Goal: Task Accomplishment & Management: Complete application form

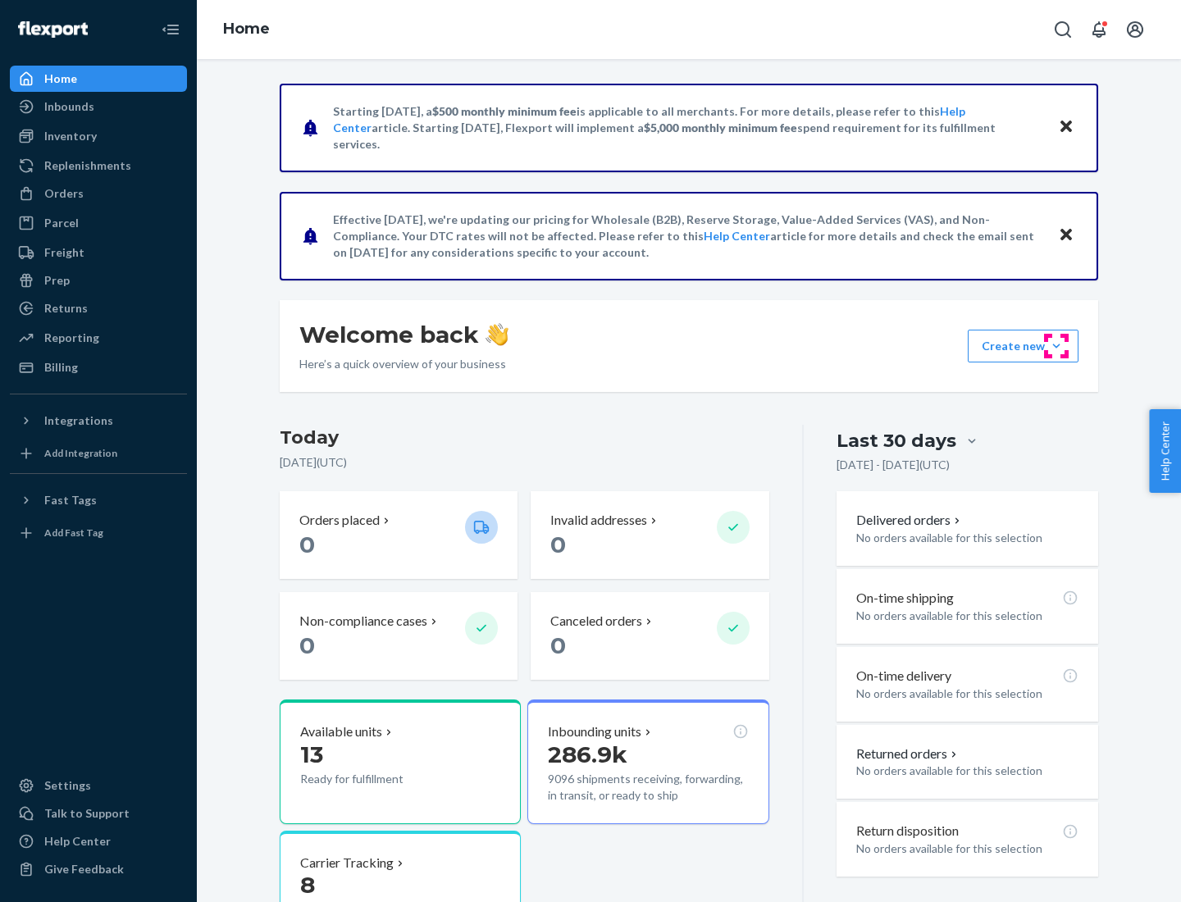
click at [1057, 346] on button "Create new Create new inbound Create new order Create new product" at bounding box center [1023, 346] width 111 height 33
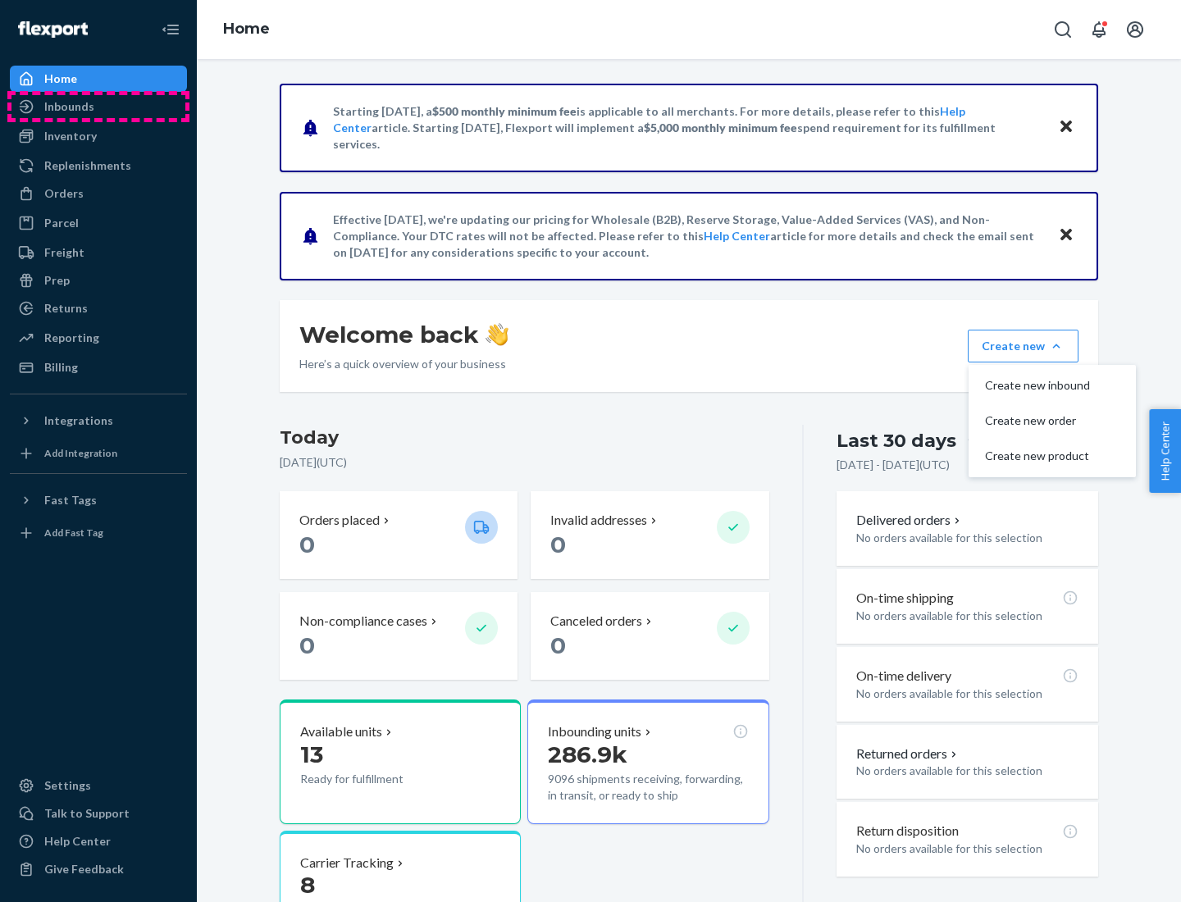
click at [98, 107] on div "Inbounds" at bounding box center [98, 106] width 174 height 23
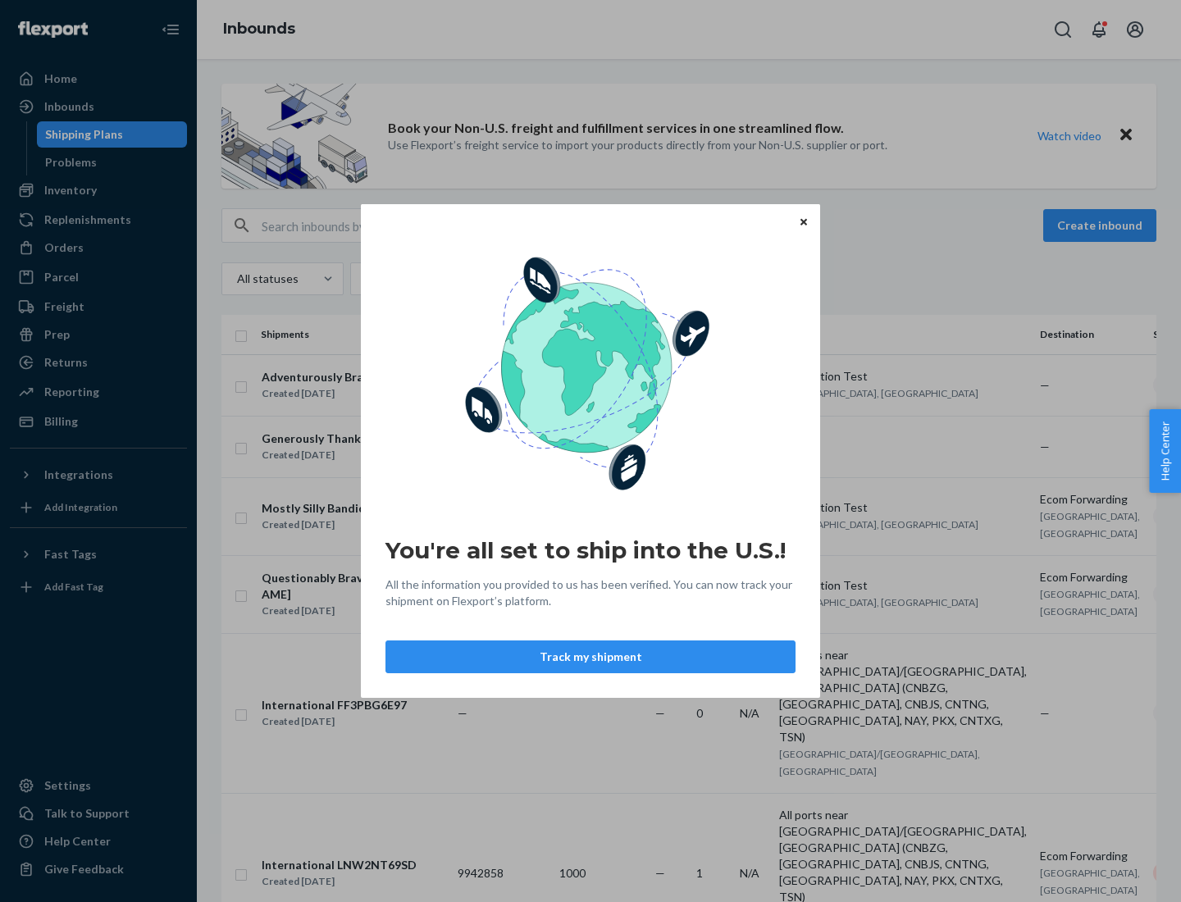
click at [591, 657] on button "Track my shipment" at bounding box center [591, 657] width 410 height 33
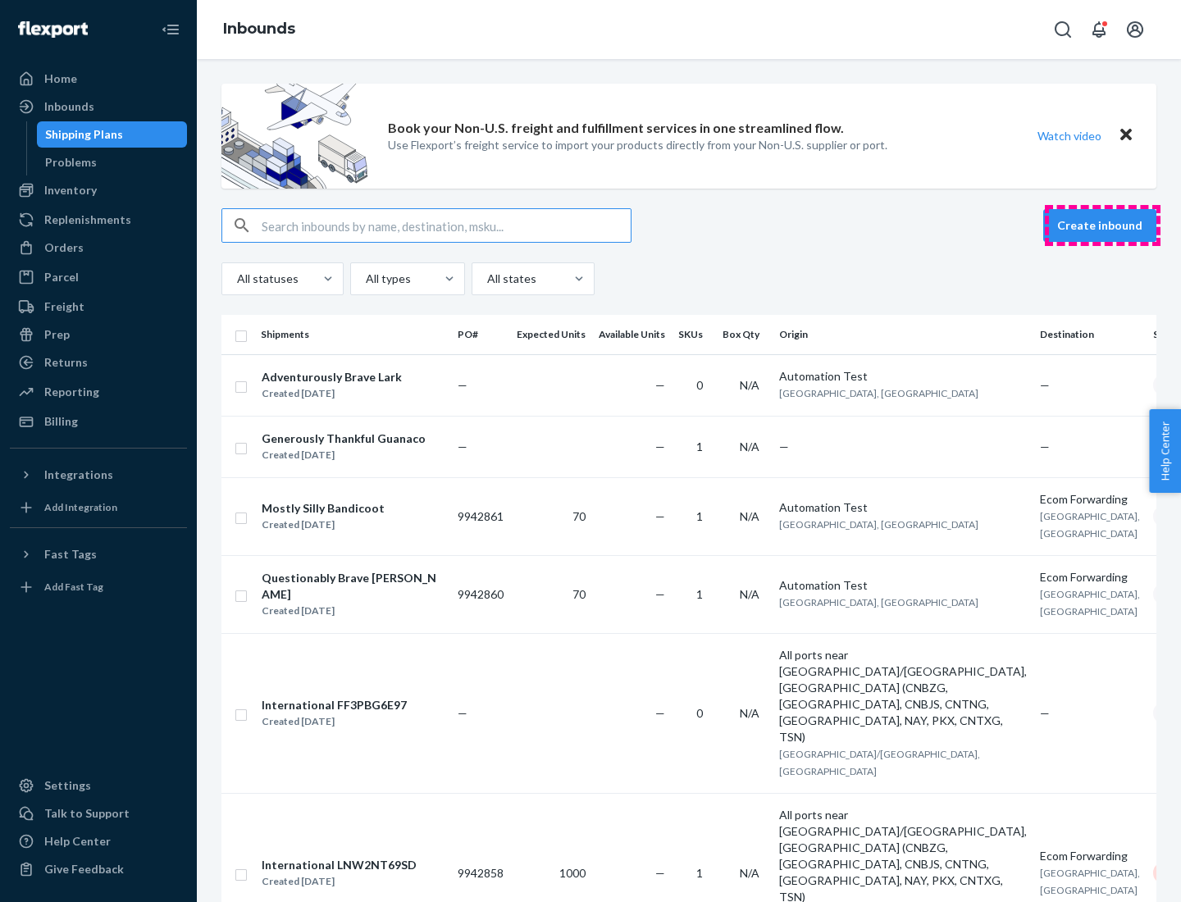
click at [1103, 226] on button "Create inbound" at bounding box center [1099, 225] width 113 height 33
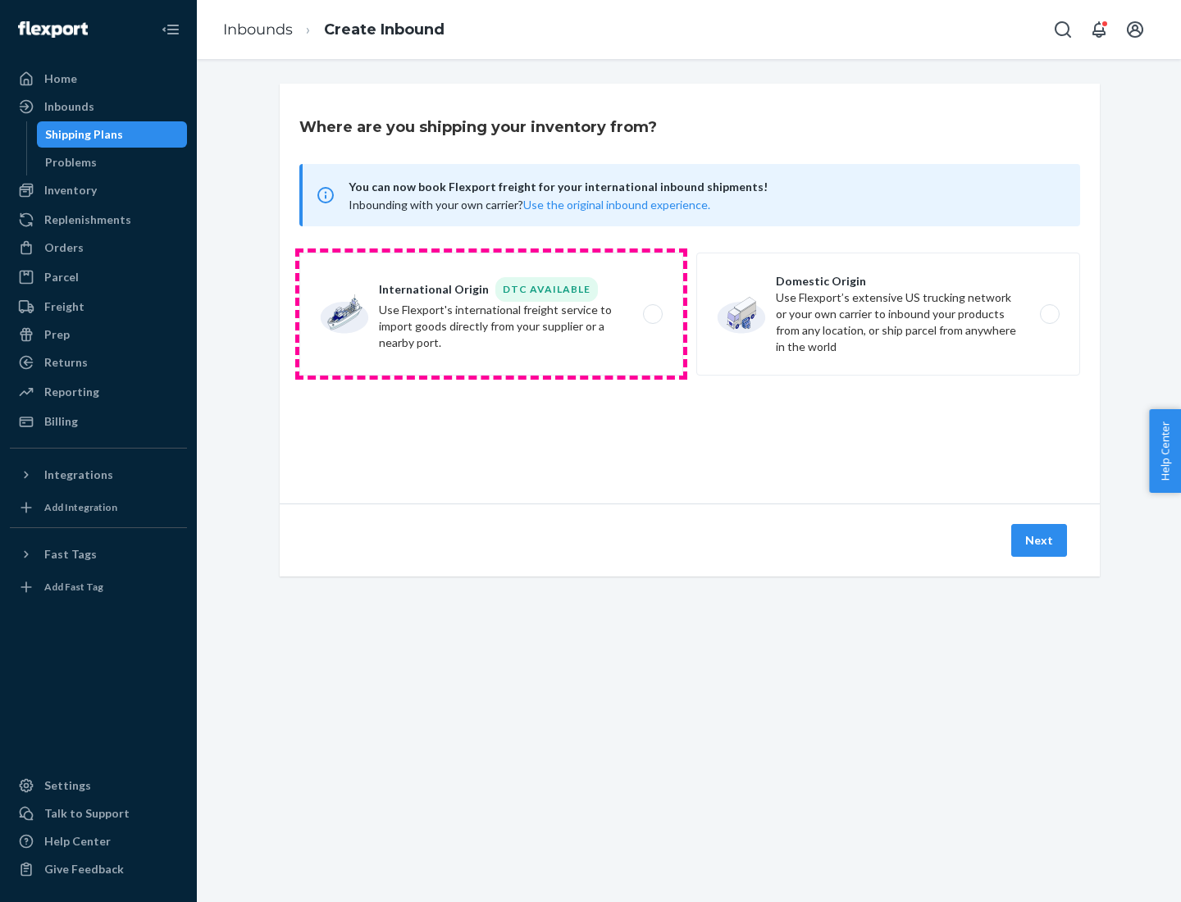
click at [491, 314] on label "International Origin DTC Available Use Flexport's international freight service…" at bounding box center [491, 314] width 384 height 123
click at [652, 314] on input "International Origin DTC Available Use Flexport's international freight service…" at bounding box center [657, 314] width 11 height 11
radio input "true"
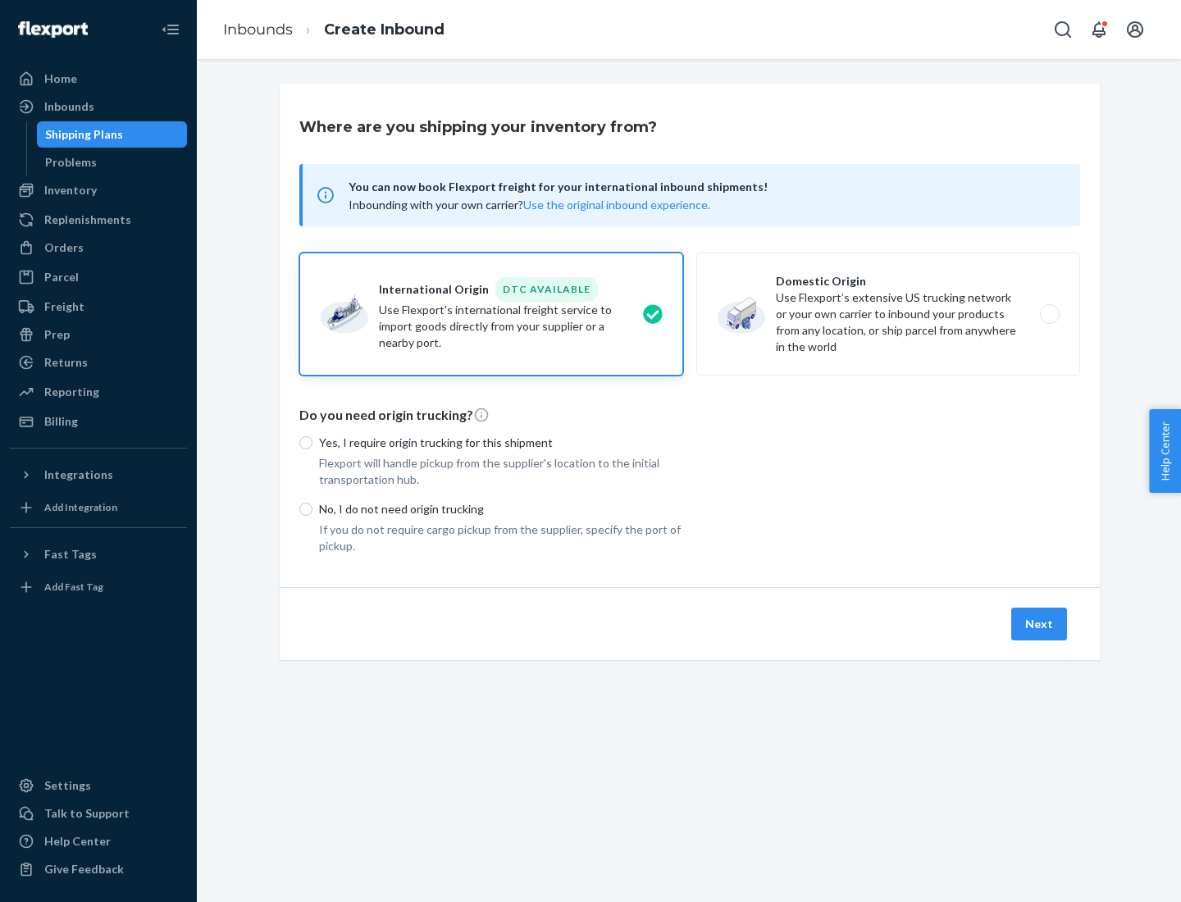
click at [501, 509] on p "No, I do not need origin trucking" at bounding box center [501, 509] width 364 height 16
click at [313, 509] on input "No, I do not need origin trucking" at bounding box center [305, 509] width 13 height 13
radio input "true"
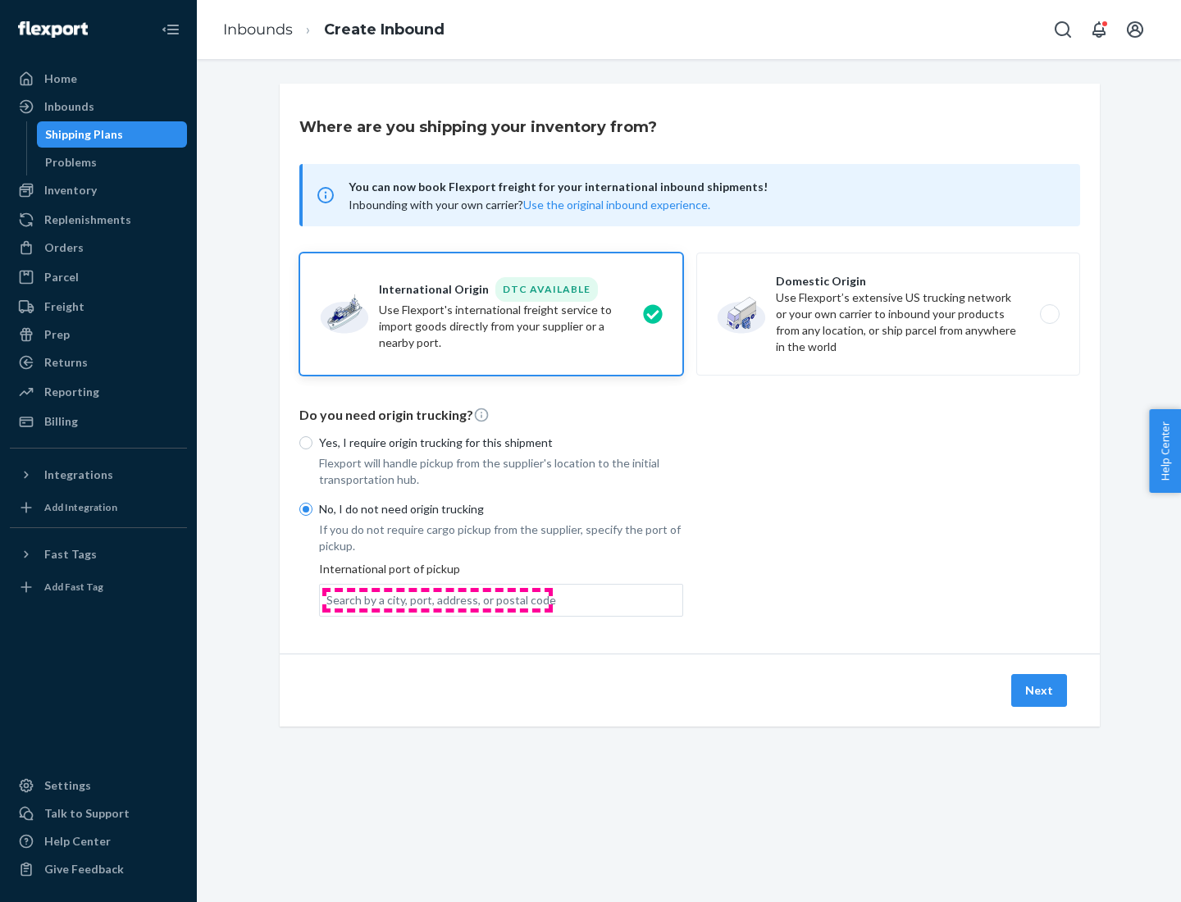
click at [437, 600] on div "Search by a city, port, address, or postal code" at bounding box center [441, 600] width 230 height 16
click at [328, 600] on input "Search by a city, port, address, or postal code" at bounding box center [327, 600] width 2 height 16
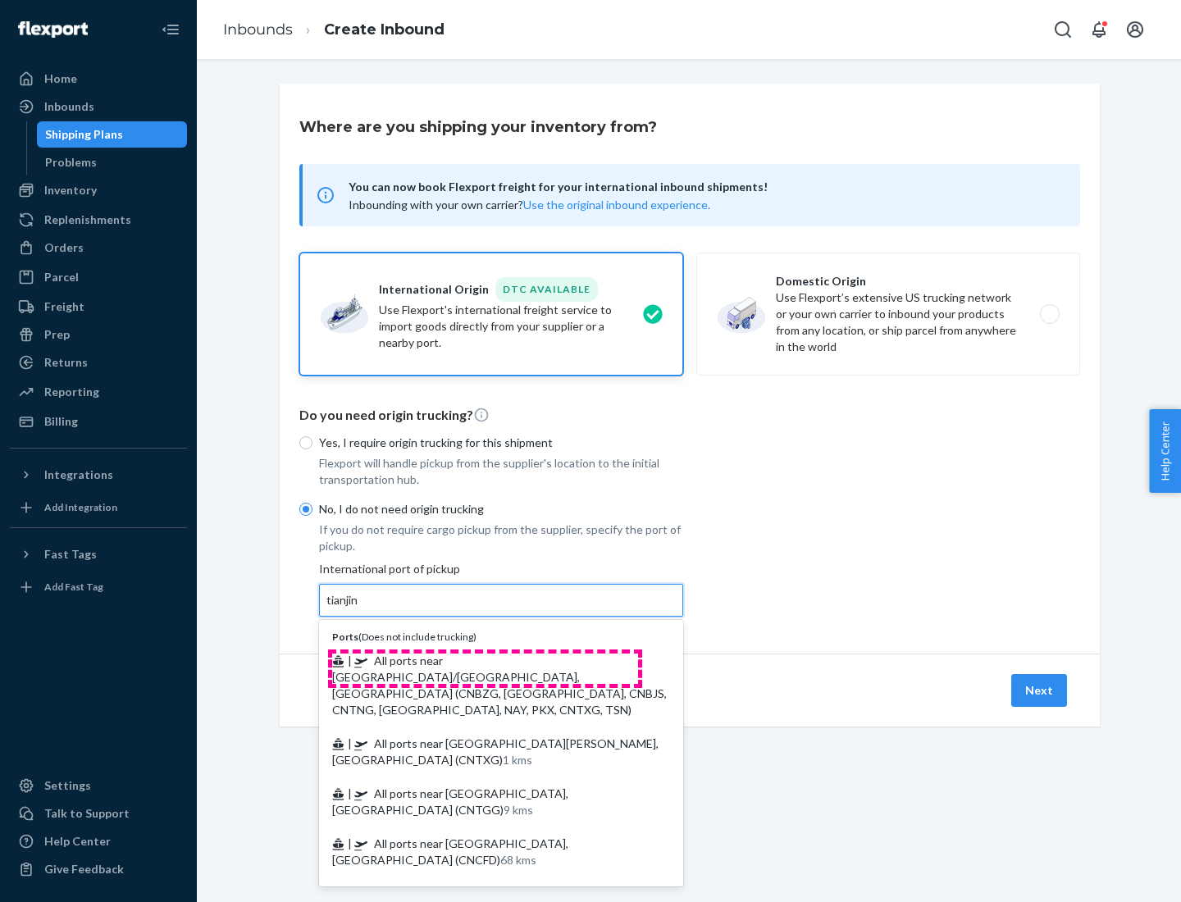
click at [485, 660] on span "| All ports near [GEOGRAPHIC_DATA]/[GEOGRAPHIC_DATA], [GEOGRAPHIC_DATA] (CNBZG,…" at bounding box center [499, 685] width 335 height 63
click at [360, 609] on input "tianjin" at bounding box center [343, 600] width 34 height 16
type input "All ports near [GEOGRAPHIC_DATA]/[GEOGRAPHIC_DATA], [GEOGRAPHIC_DATA] (CNBZG, […"
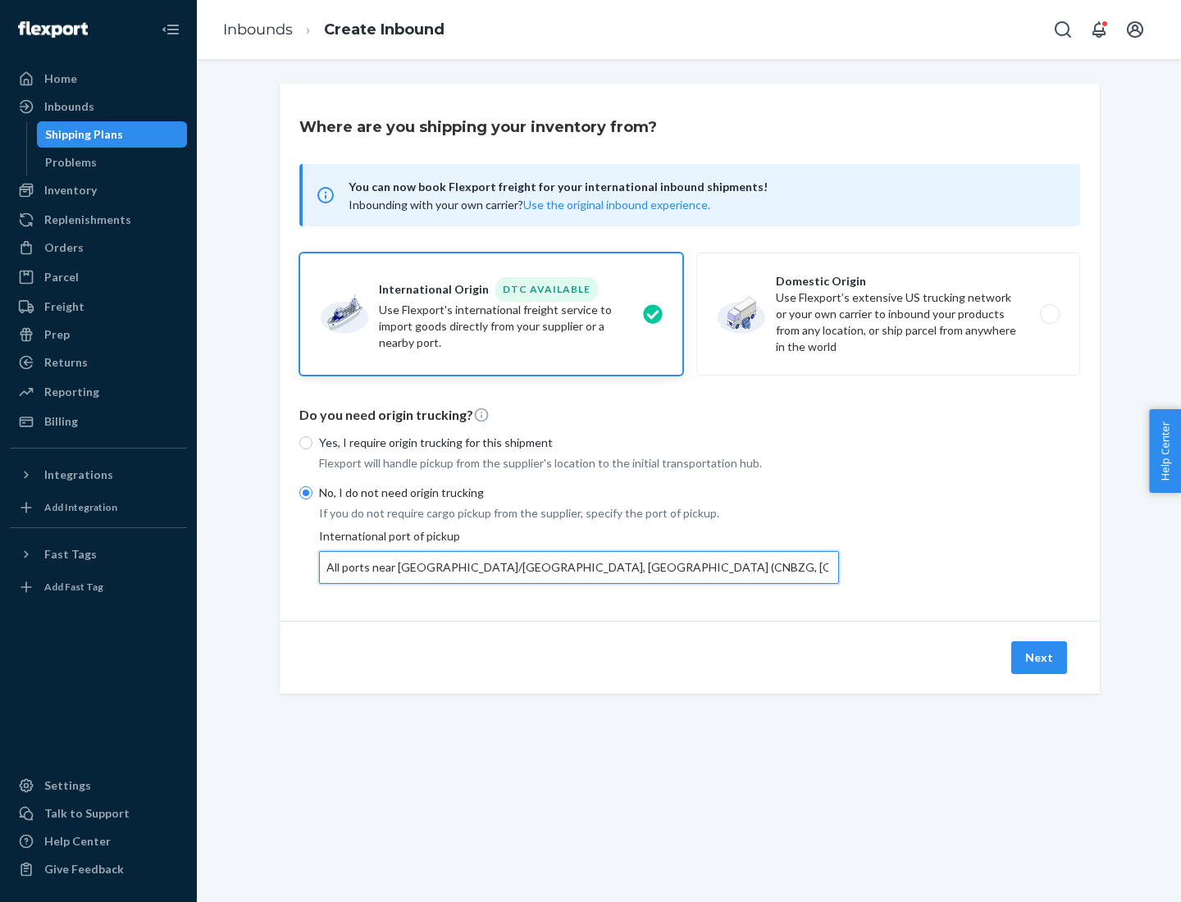
click at [1040, 657] on button "Next" at bounding box center [1039, 657] width 56 height 33
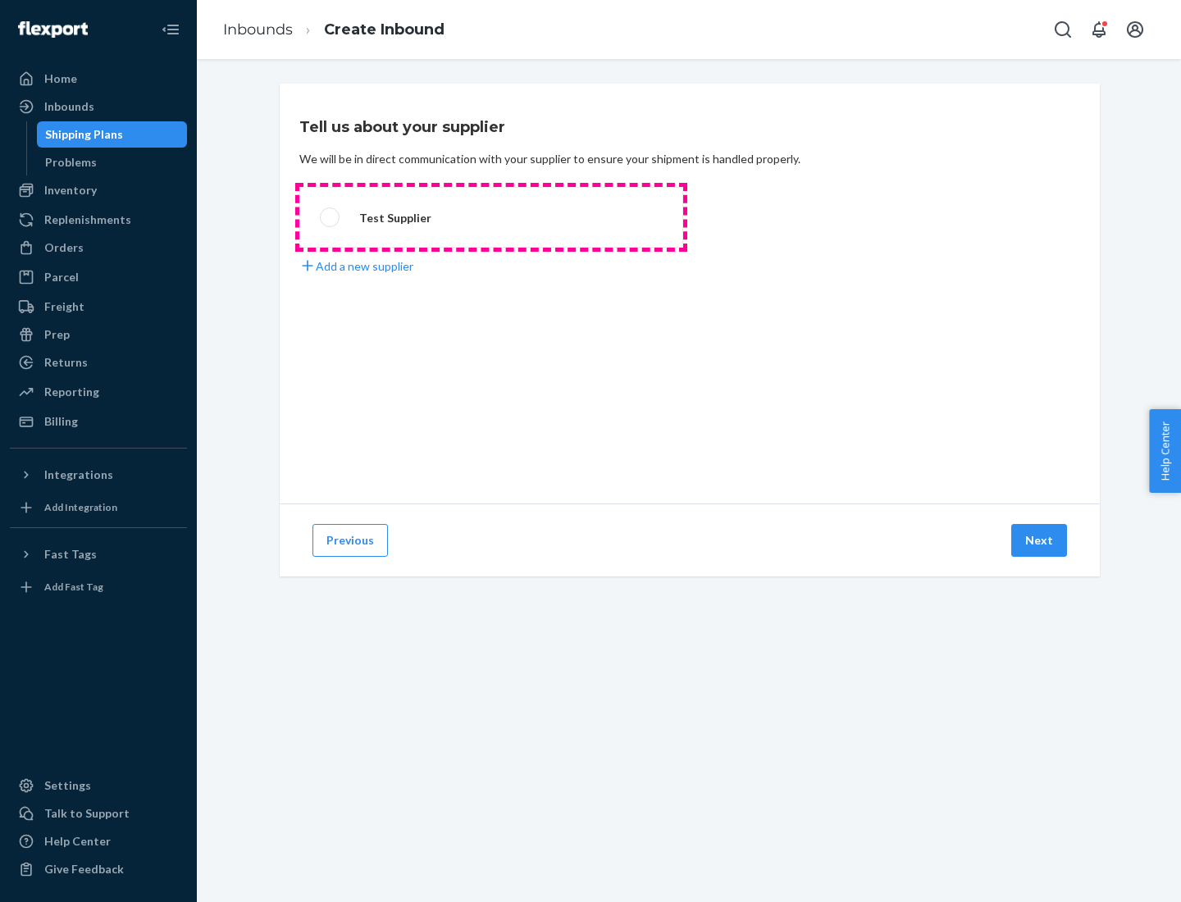
click at [491, 217] on label "Test Supplier" at bounding box center [491, 217] width 384 height 61
click at [331, 217] on input "Test Supplier" at bounding box center [325, 217] width 11 height 11
radio input "true"
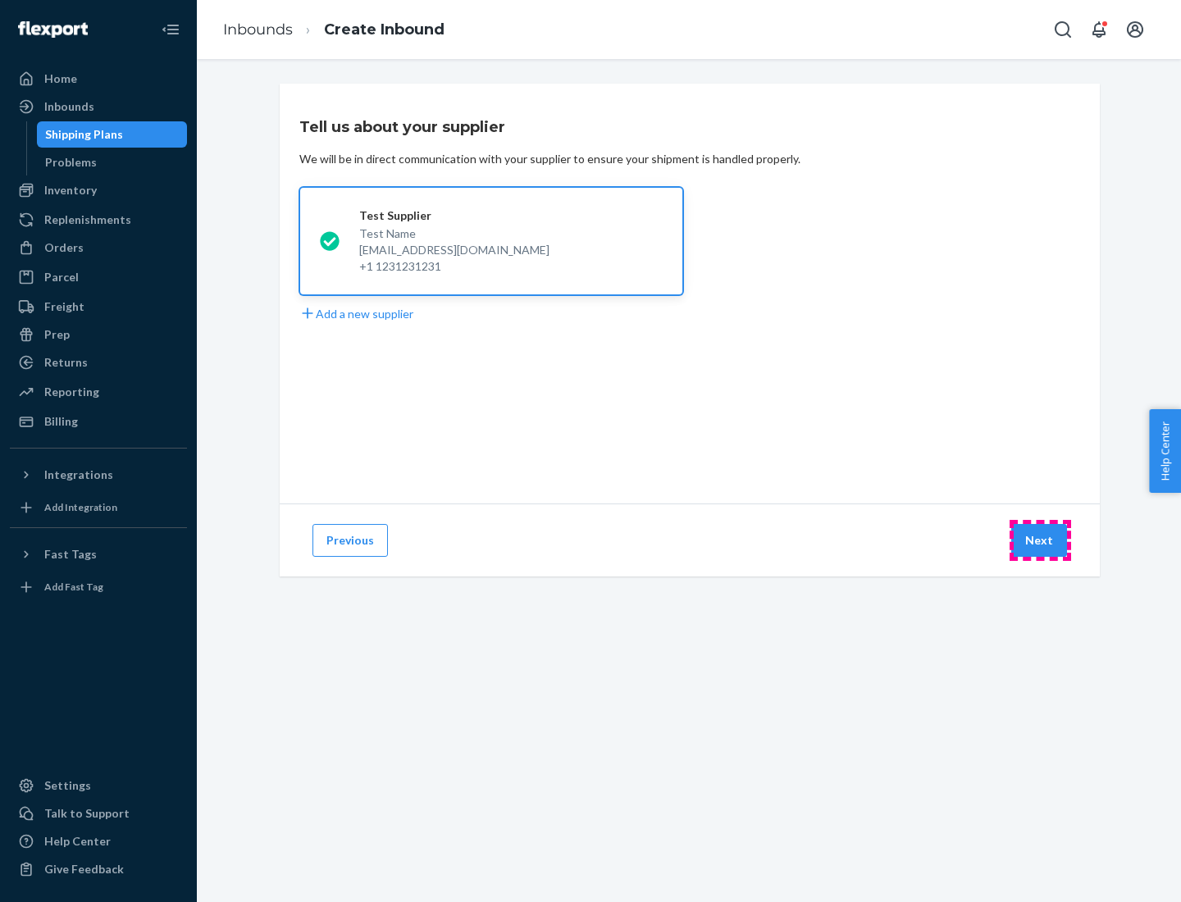
click at [1040, 541] on button "Next" at bounding box center [1039, 540] width 56 height 33
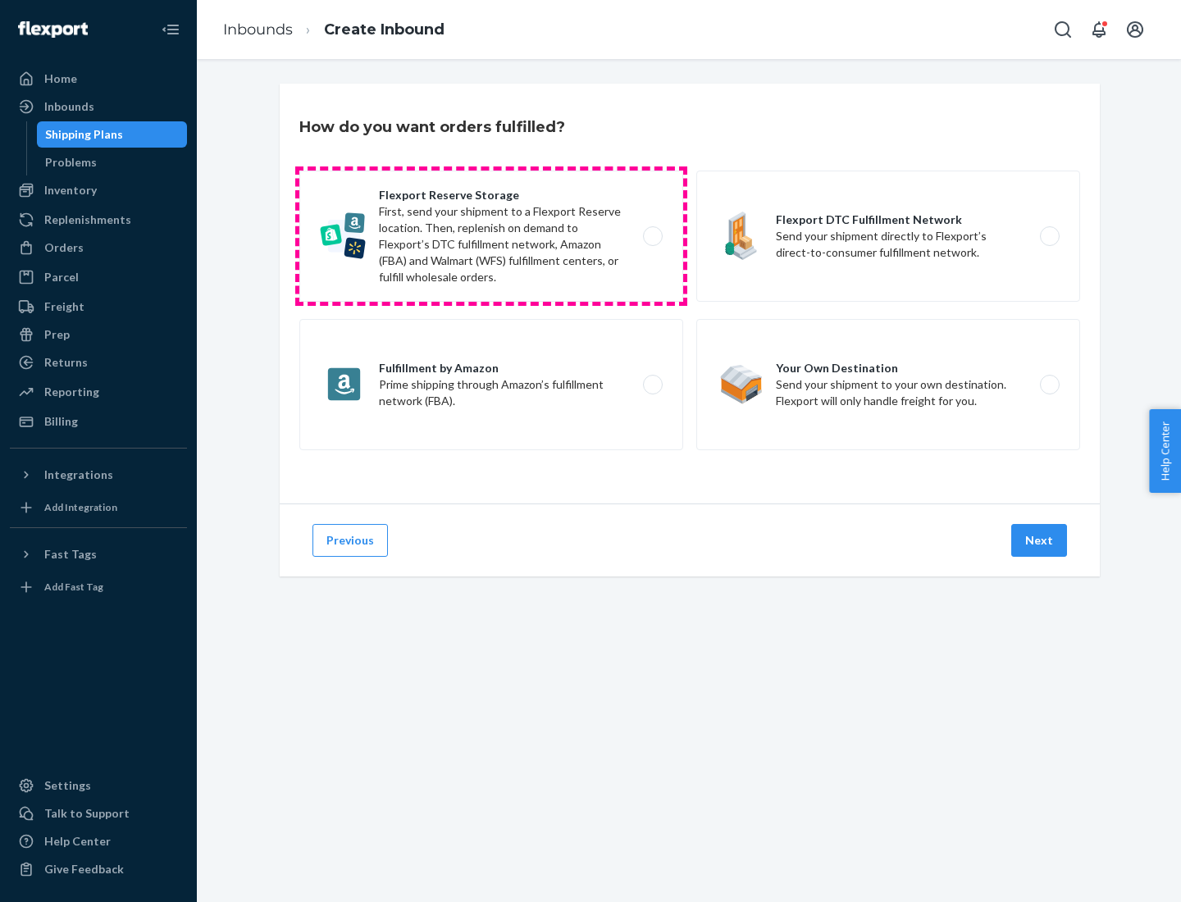
click at [491, 236] on label "Flexport Reserve Storage First, send your shipment to a Flexport Reserve locati…" at bounding box center [491, 236] width 384 height 131
click at [652, 236] on input "Flexport Reserve Storage First, send your shipment to a Flexport Reserve locati…" at bounding box center [657, 236] width 11 height 11
radio input "true"
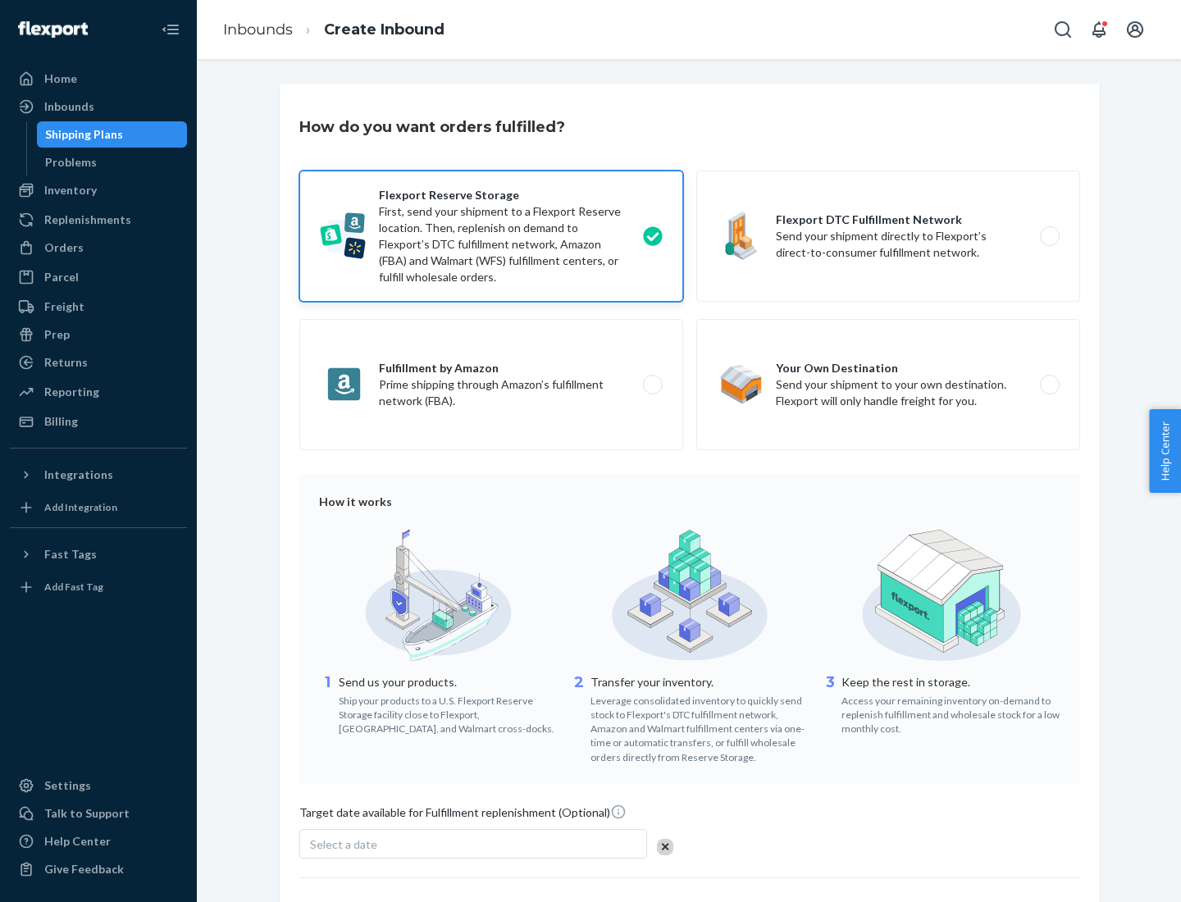
scroll to position [135, 0]
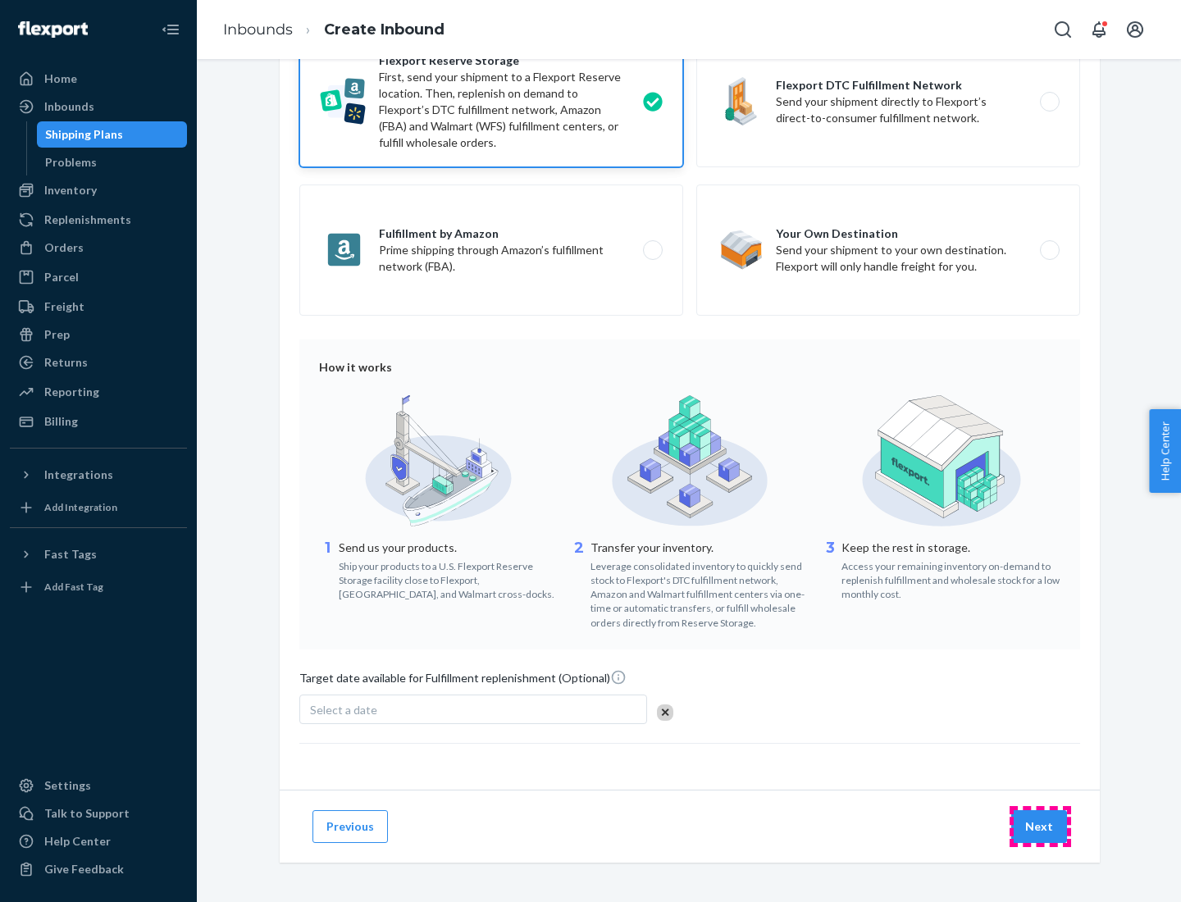
click at [1040, 826] on button "Next" at bounding box center [1039, 826] width 56 height 33
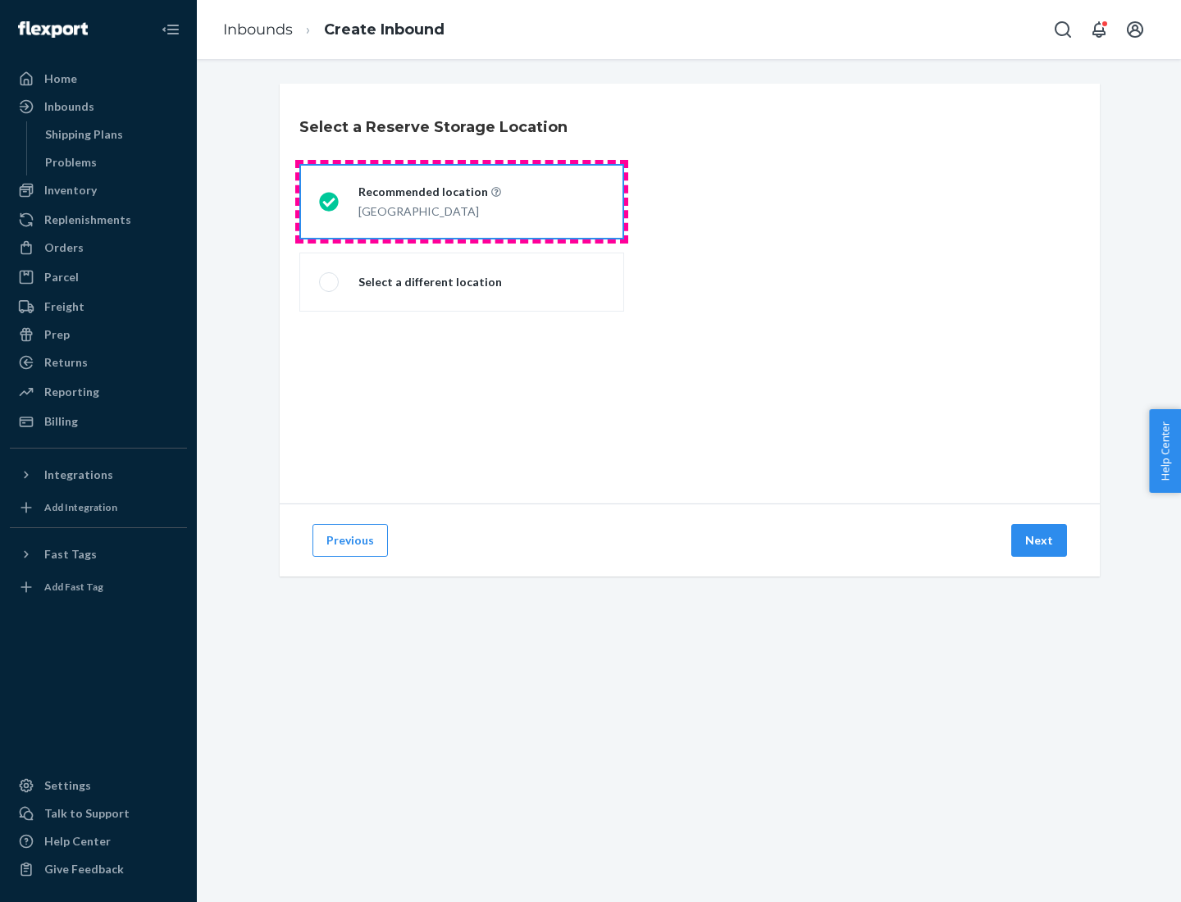
click at [462, 202] on div "[GEOGRAPHIC_DATA]" at bounding box center [429, 210] width 143 height 20
click at [330, 202] on input "Recommended location [GEOGRAPHIC_DATA]" at bounding box center [324, 202] width 11 height 11
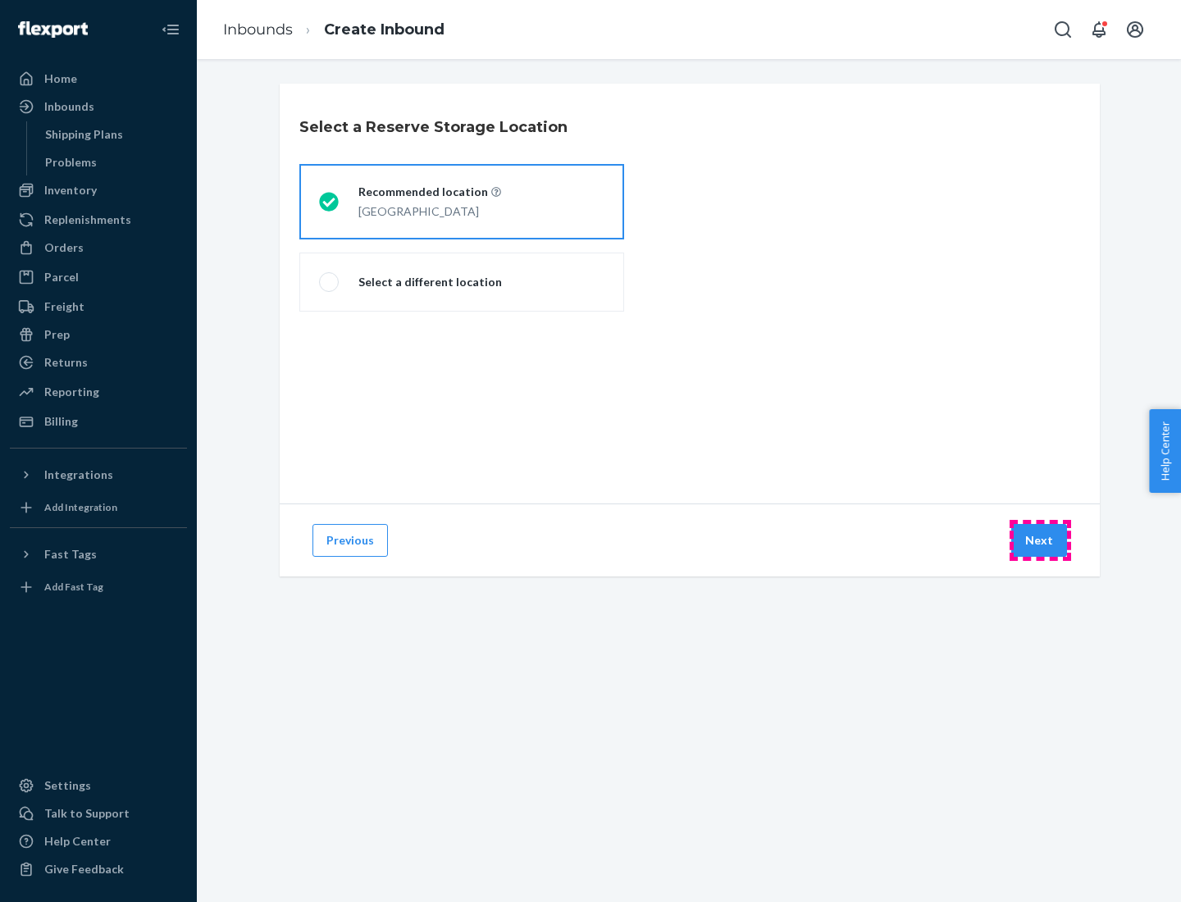
click at [1040, 541] on button "Next" at bounding box center [1039, 540] width 56 height 33
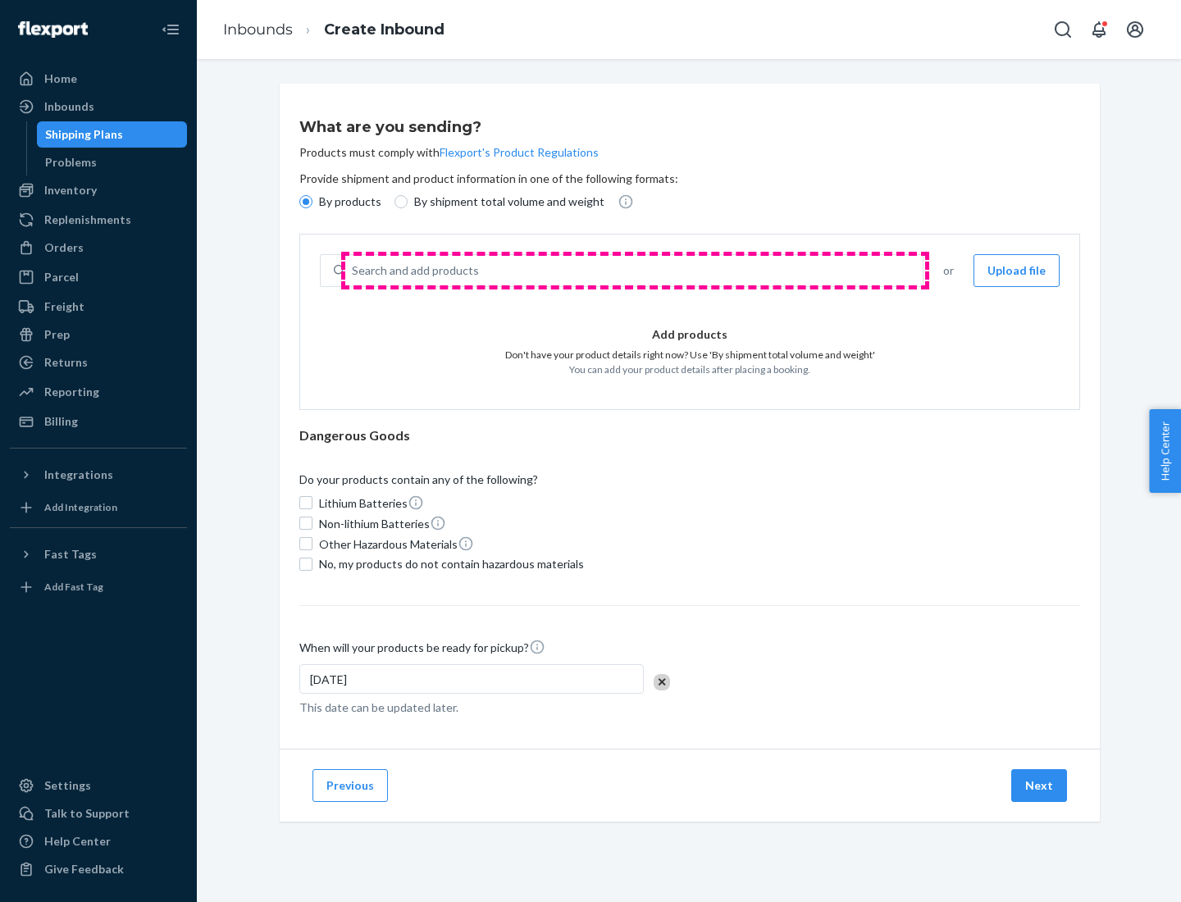
click at [635, 271] on div "Search and add products" at bounding box center [634, 271] width 578 height 30
click at [354, 271] on input "Search and add products" at bounding box center [353, 271] width 2 height 16
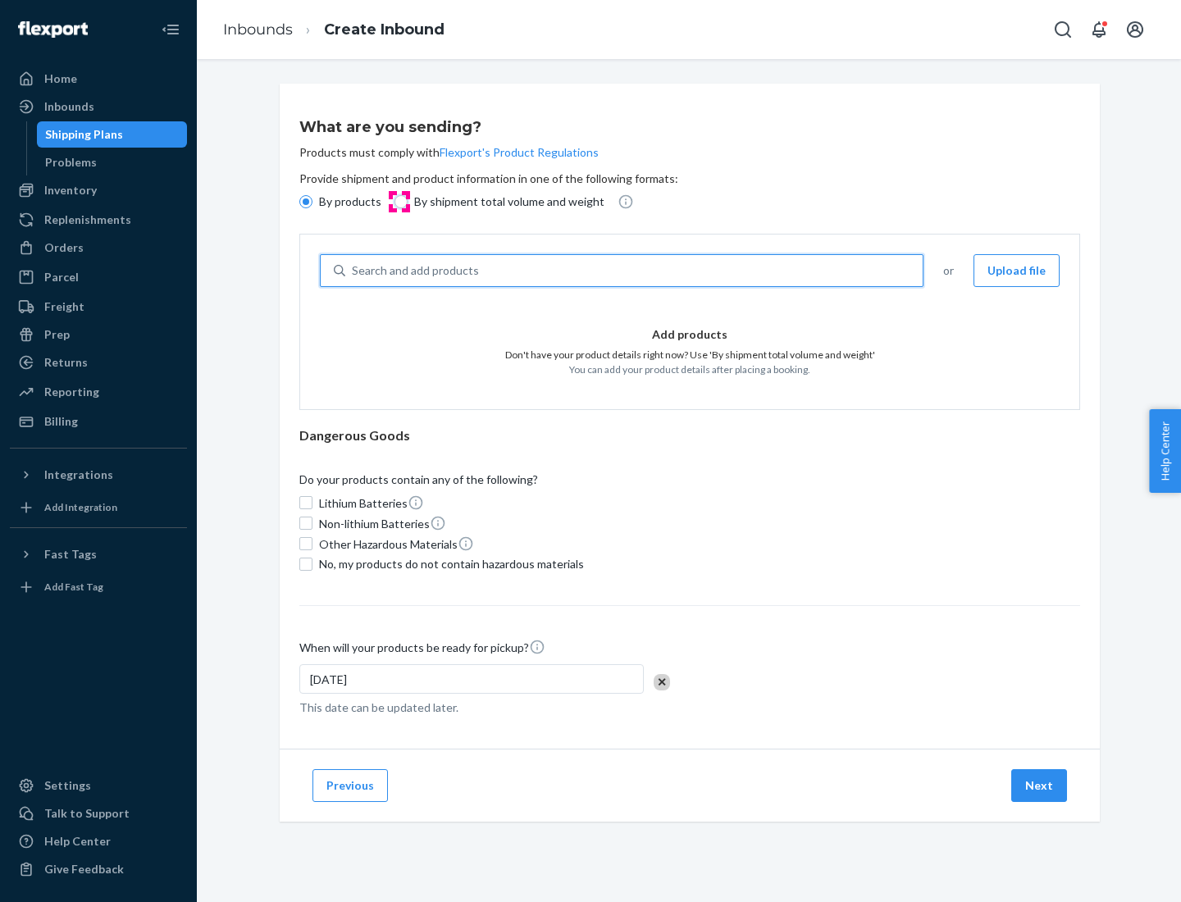
click at [399, 202] on input "By shipment total volume and weight" at bounding box center [401, 201] width 13 height 13
radio input "true"
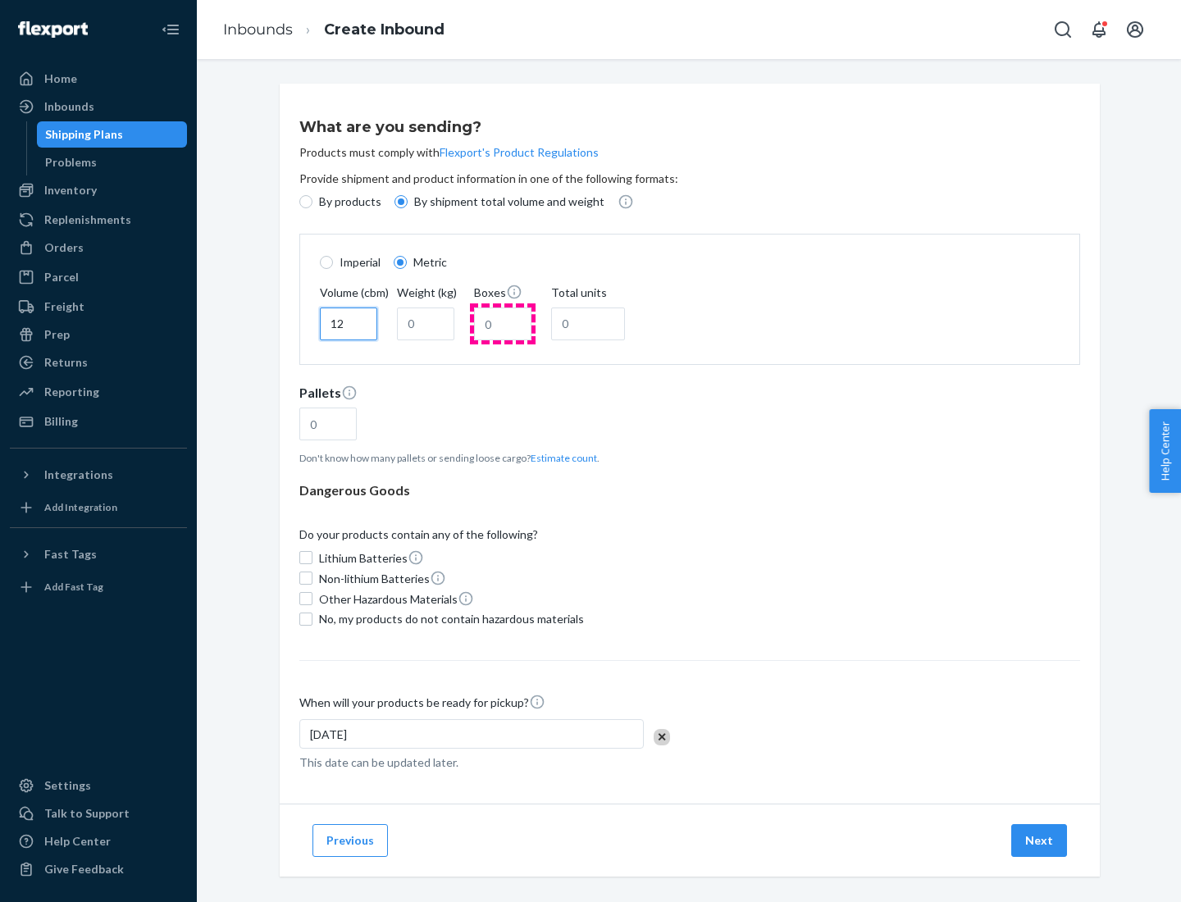
type input "12"
type input "22"
type input "222"
type input "121"
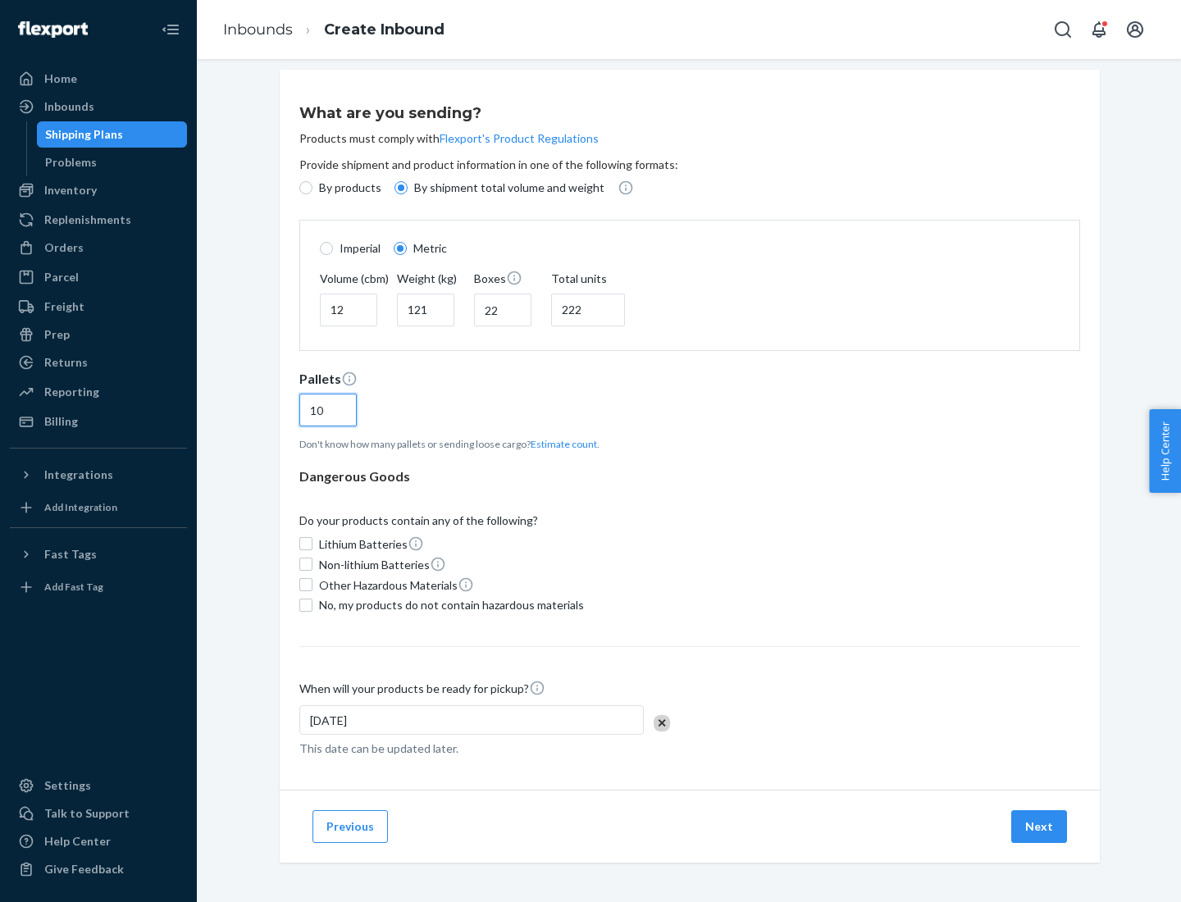
type input "10"
click at [449, 605] on span "No, my products do not contain hazardous materials" at bounding box center [451, 605] width 265 height 16
click at [313, 605] on input "No, my products do not contain hazardous materials" at bounding box center [305, 605] width 13 height 13
checkbox input "true"
click at [1040, 826] on button "Next" at bounding box center [1039, 826] width 56 height 33
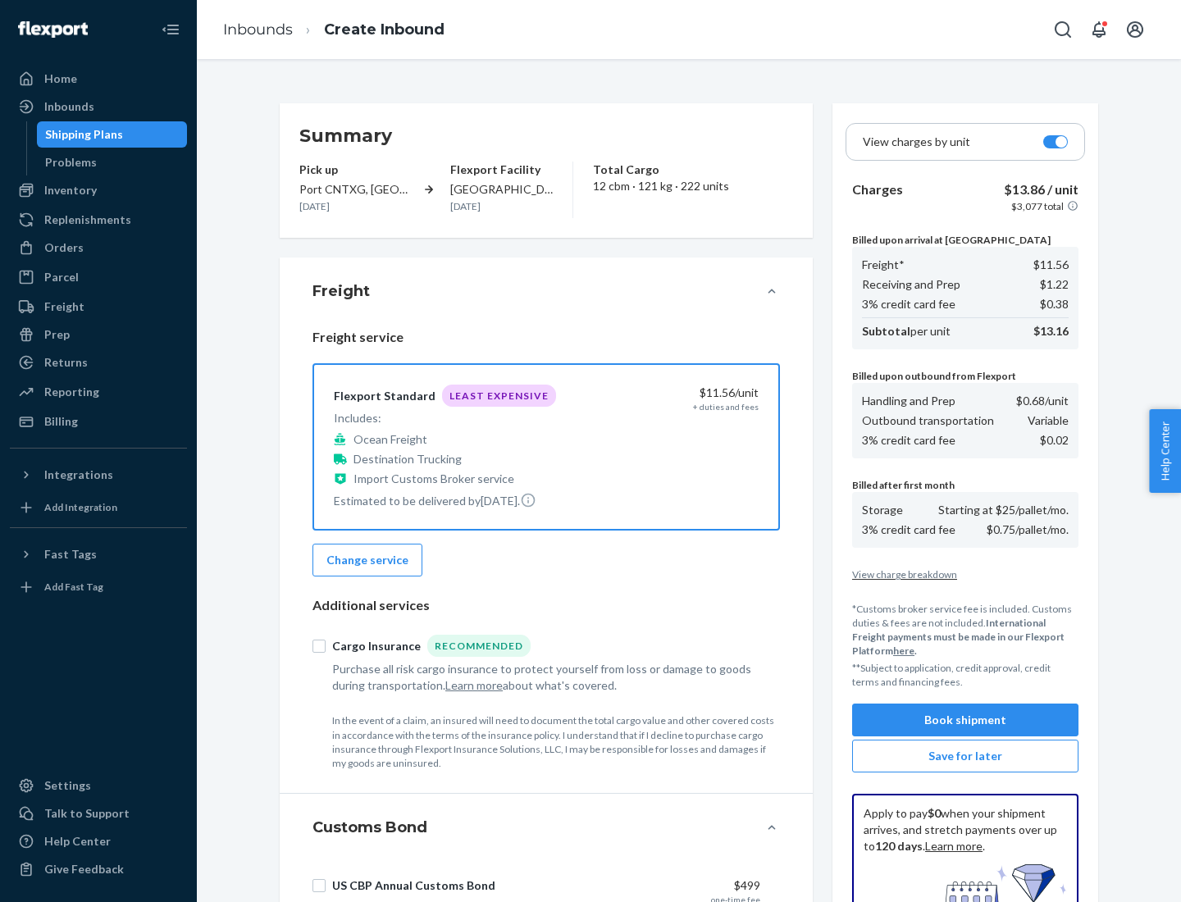
scroll to position [240, 0]
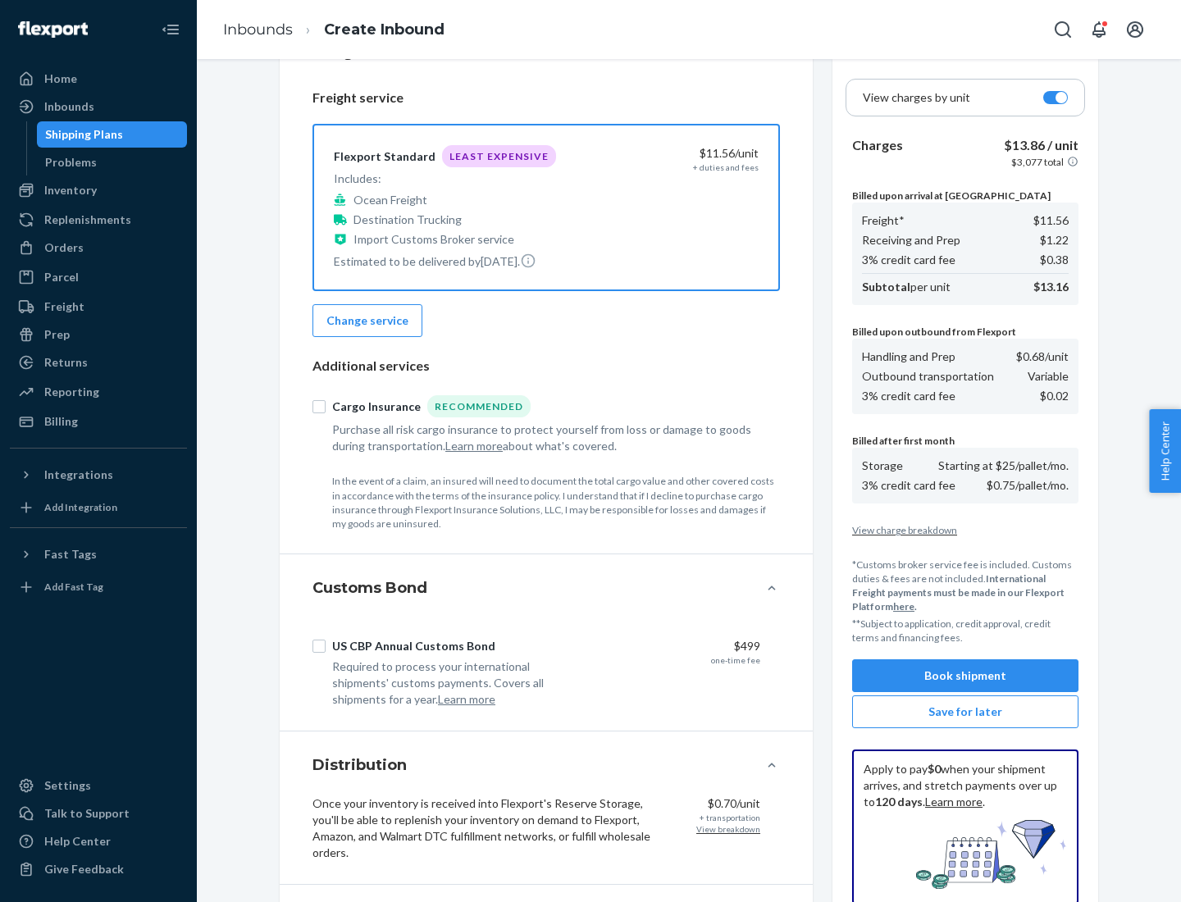
click at [966, 676] on button "Book shipment" at bounding box center [965, 676] width 226 height 33
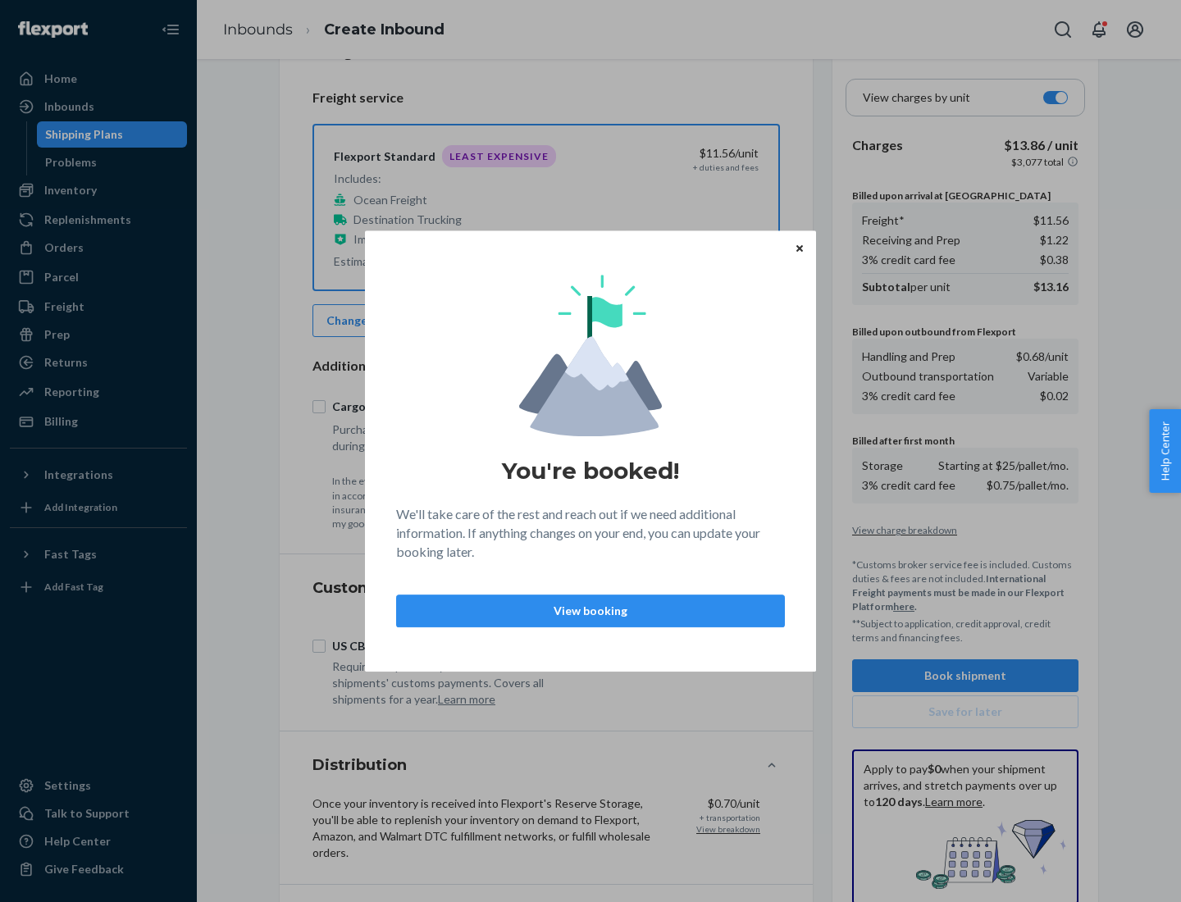
click at [591, 610] on p "View booking" at bounding box center [590, 611] width 361 height 16
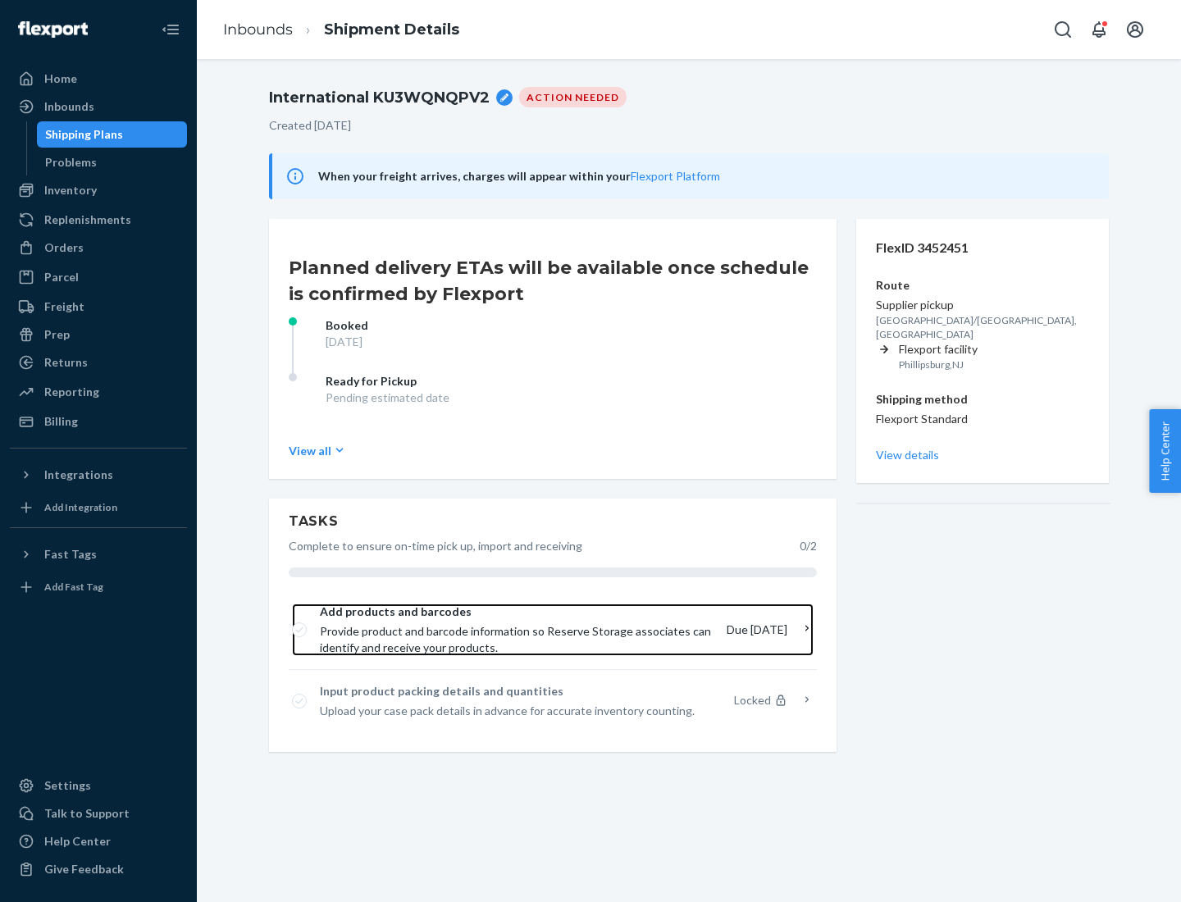
click at [518, 630] on span "Provide product and barcode information so Reserve Storage associates can ident…" at bounding box center [517, 639] width 394 height 33
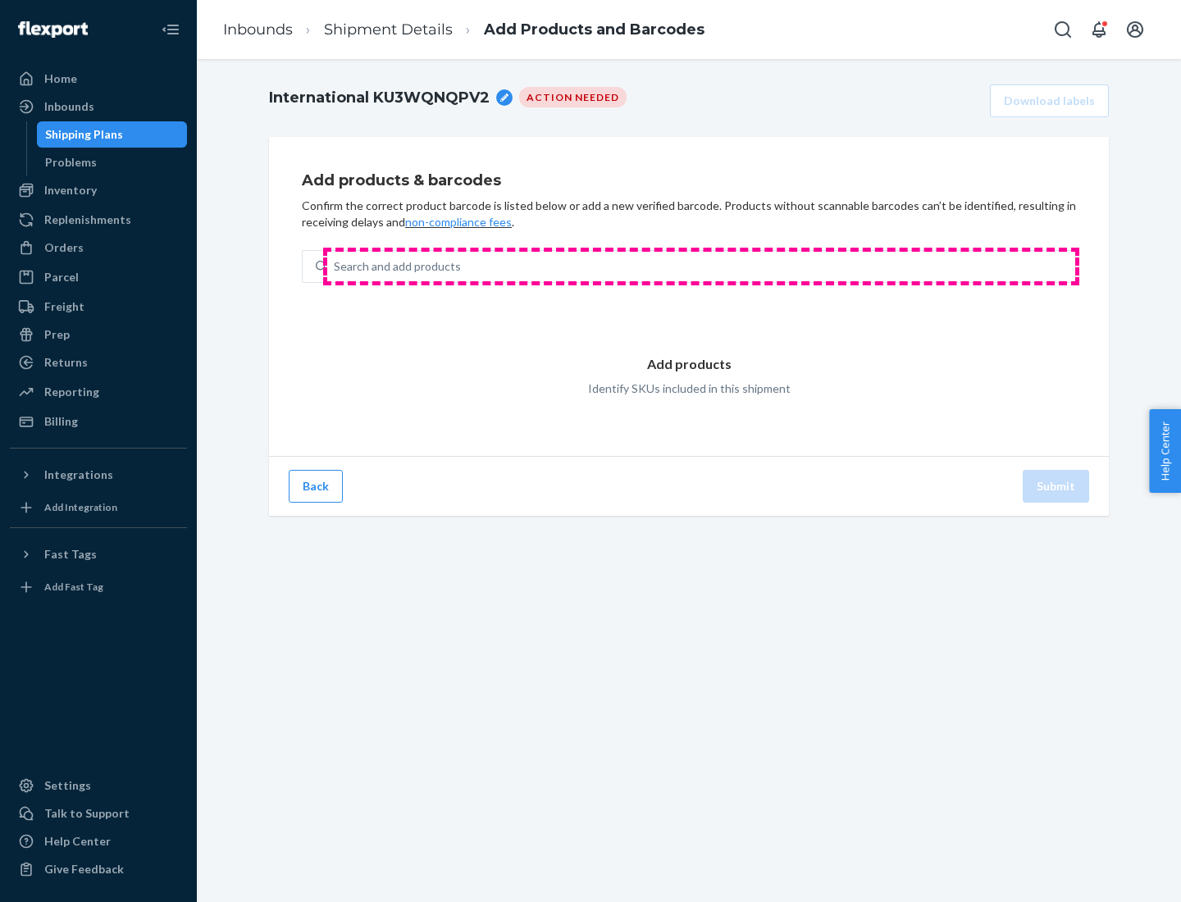
click at [701, 267] on div "Search and add products" at bounding box center [701, 267] width 748 height 30
click at [336, 267] on input "Search and add products" at bounding box center [335, 266] width 2 height 16
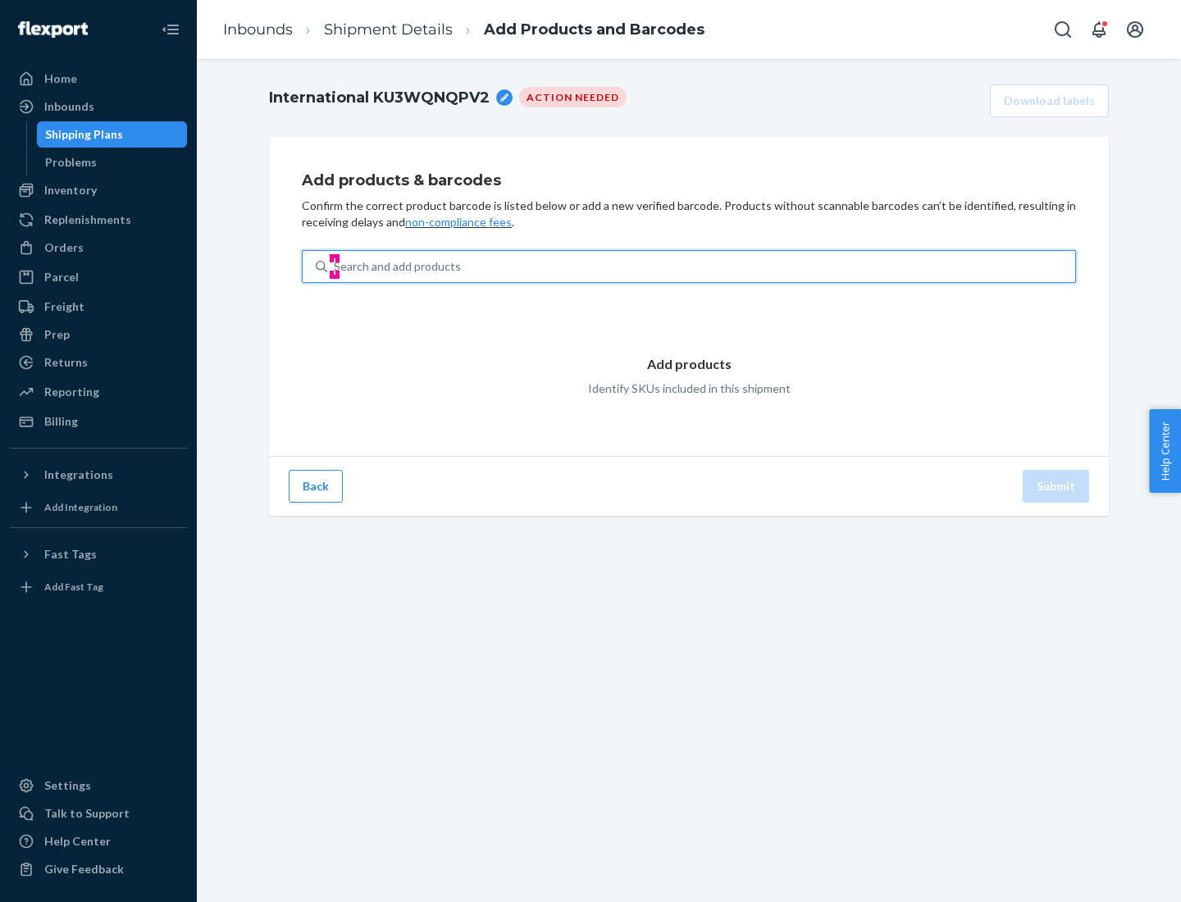
type input "test"
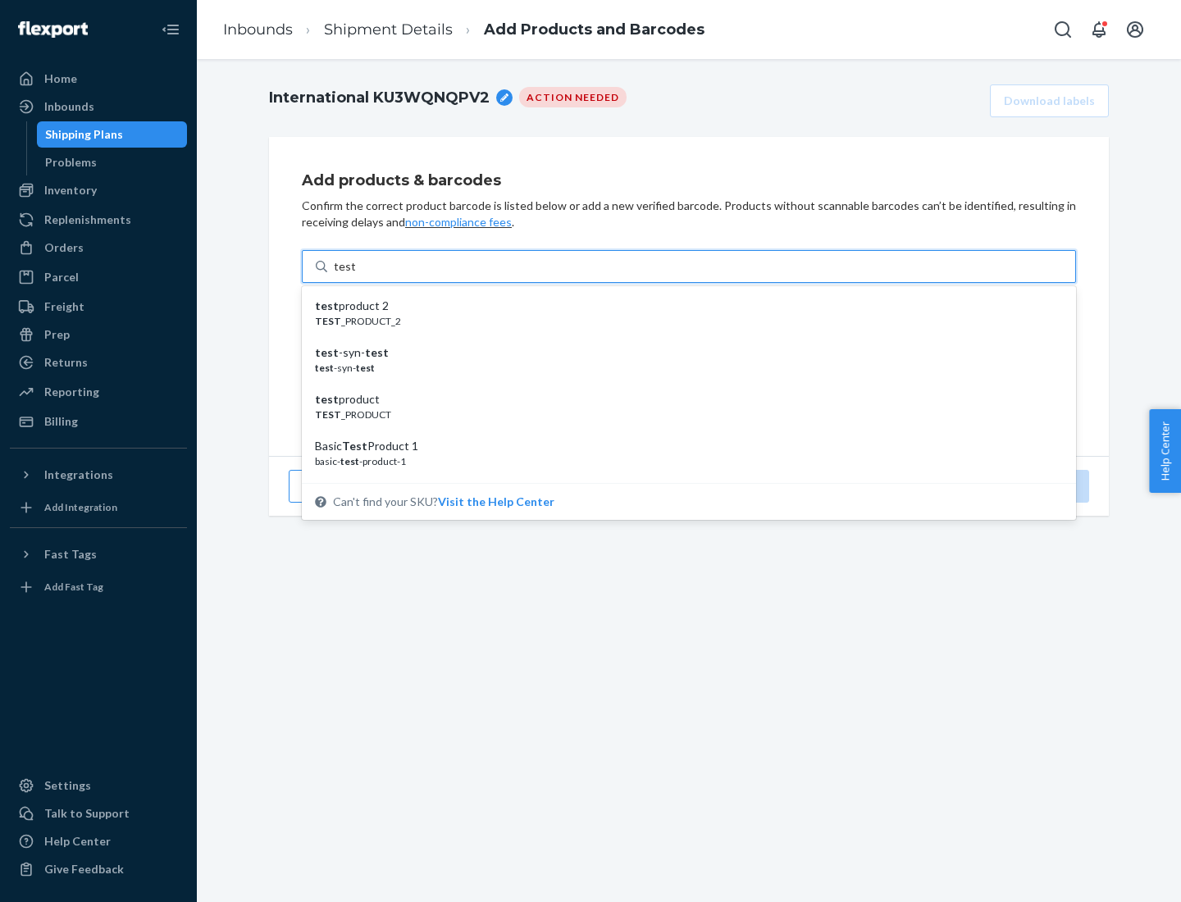
scroll to position [62, 0]
click at [683, 385] on div "Basic Test Product 1" at bounding box center [682, 385] width 735 height 16
click at [355, 275] on input "test" at bounding box center [344, 266] width 21 height 16
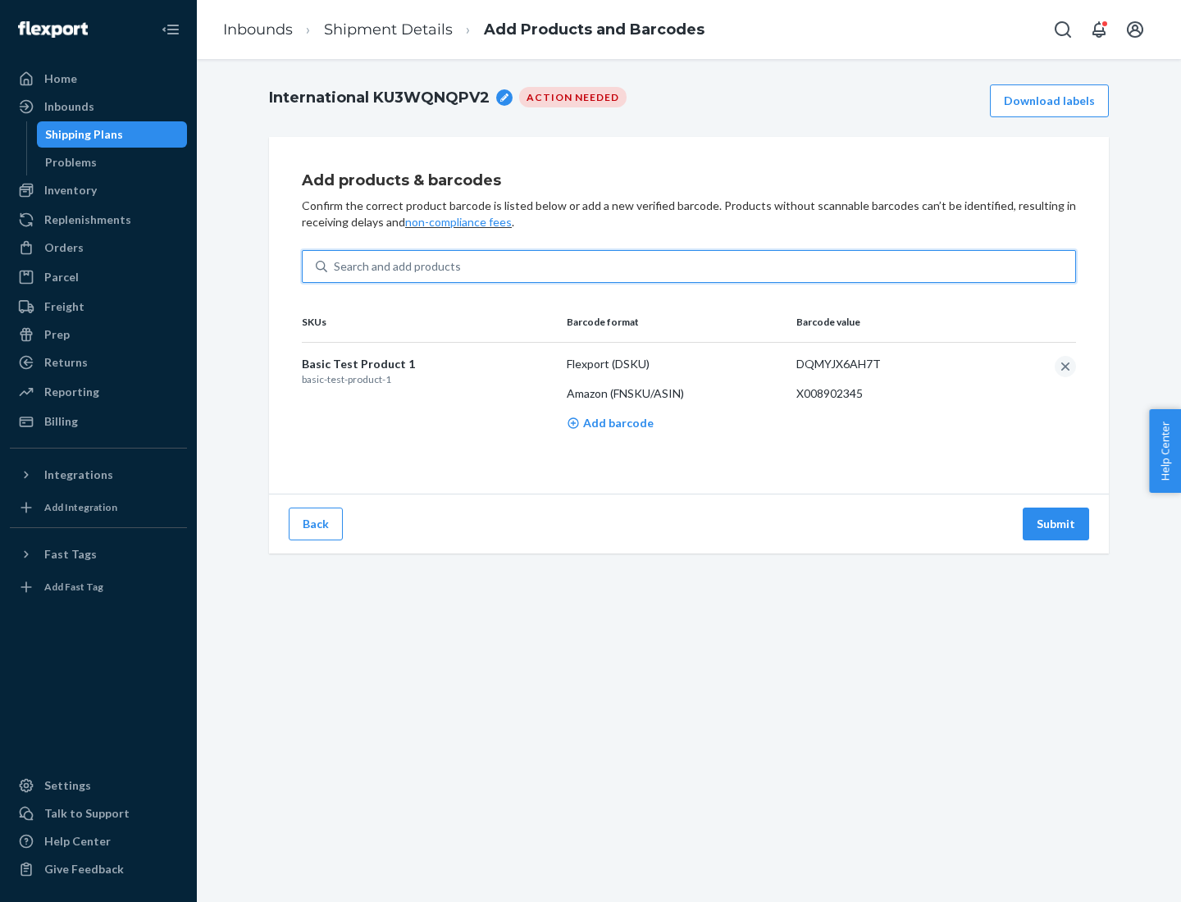
click at [1057, 523] on button "Submit" at bounding box center [1056, 524] width 66 height 33
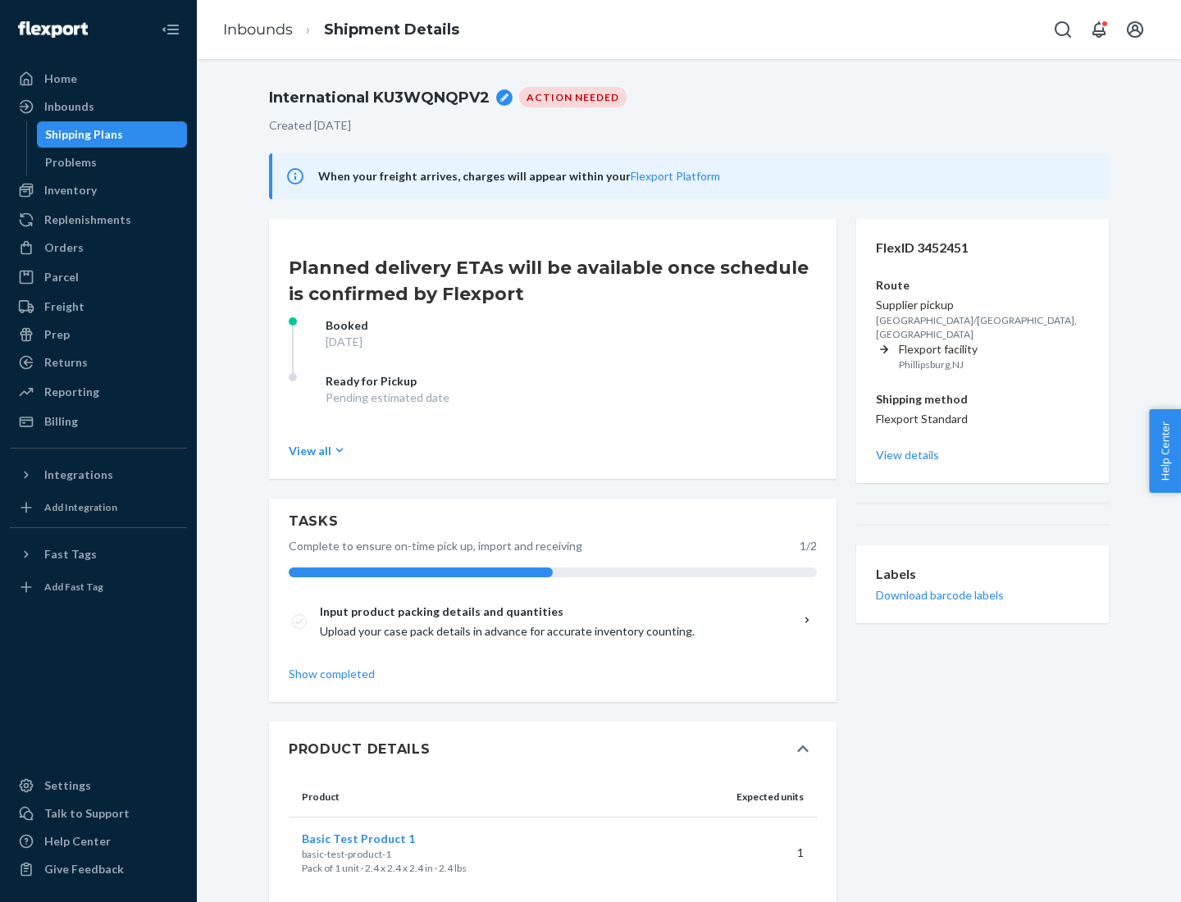
scroll to position [29, 0]
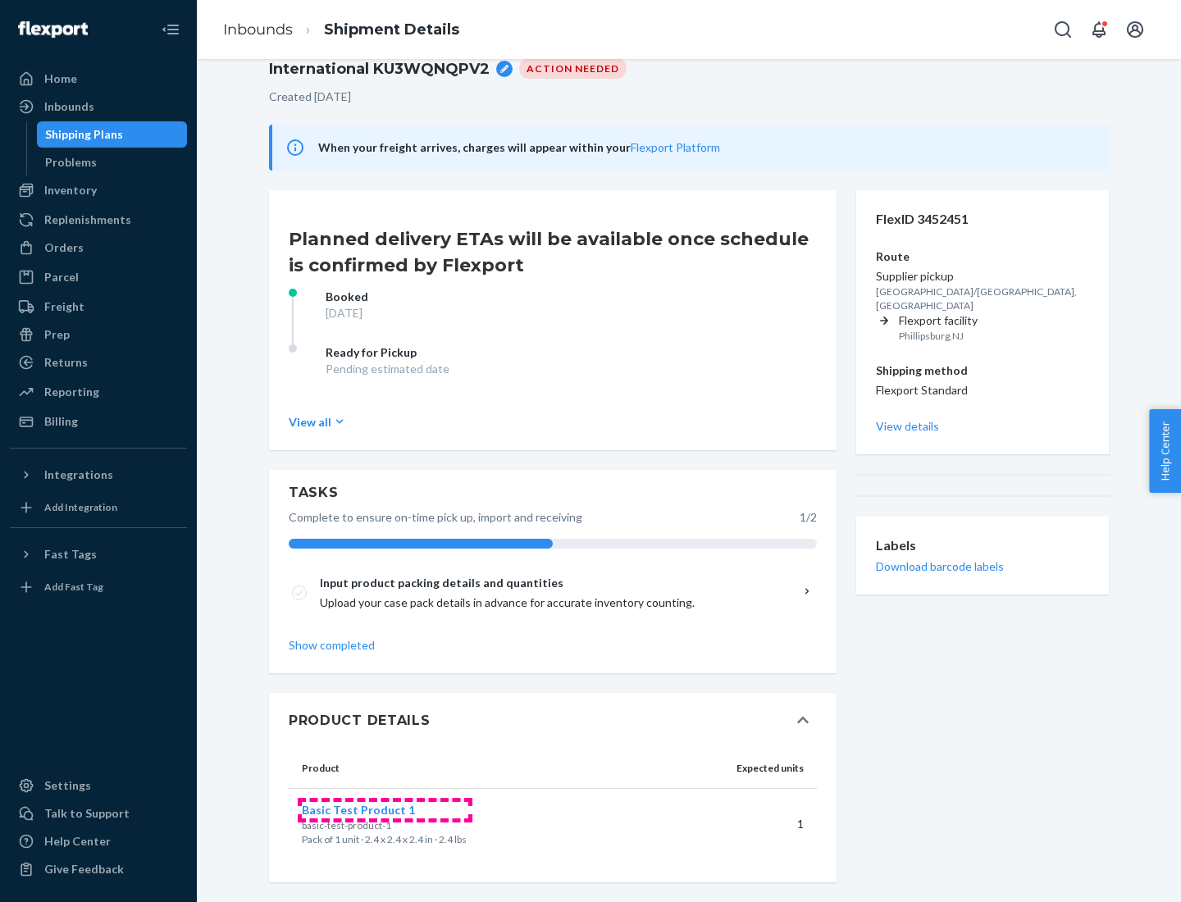
click at [385, 810] on span "Basic Test Product 1" at bounding box center [358, 810] width 113 height 14
